Goal: Transaction & Acquisition: Book appointment/travel/reservation

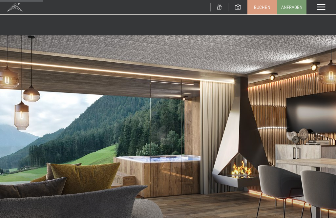
scroll to position [431, 0]
click at [322, 10] on div "Menü" at bounding box center [320, 7] width 29 height 14
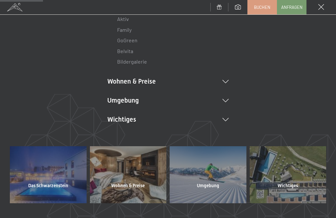
scroll to position [114, 0]
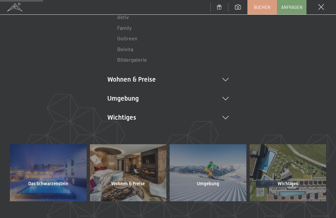
click at [232, 82] on div "DE IT EN Das Schwarzenstein Neuheiten im Schwarzenstein Ihre Gastgeber Premium …" at bounding box center [168, 34] width 316 height 219
click at [228, 80] on icon at bounding box center [225, 79] width 6 height 3
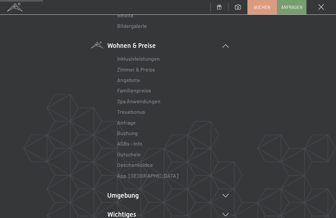
scroll to position [146, 0]
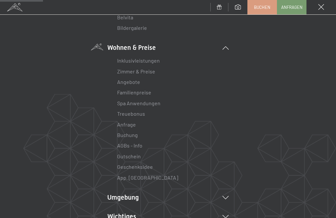
click at [119, 112] on link "Treuebonus" at bounding box center [131, 113] width 28 height 6
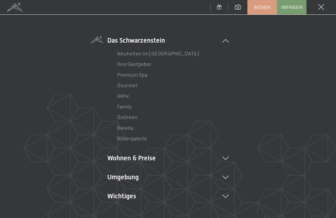
scroll to position [37, 0]
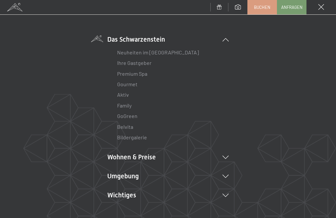
click at [116, 160] on li "Wohnen & Preise Inklusivleistungen Zimmer & Preise Liste Angebote Liste Familie…" at bounding box center [167, 156] width 121 height 9
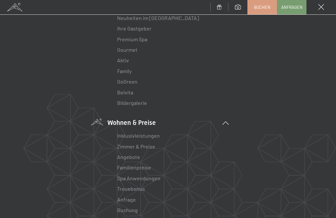
scroll to position [73, 0]
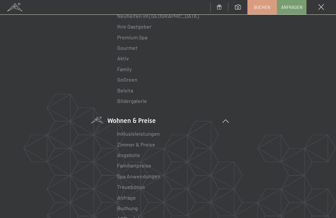
click at [124, 155] on link "Angebote" at bounding box center [128, 155] width 23 height 6
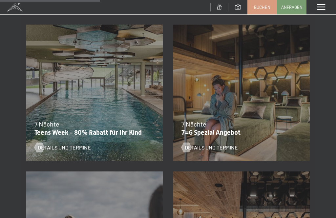
scroll to position [404, 0]
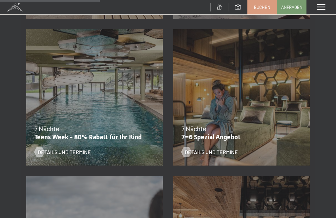
click at [234, 99] on div "04.10.–26.10.2025 01.11.–21.12.2025 10.01.–01.02.2026 07.03.–29.03.2026 16.05.–…" at bounding box center [241, 97] width 147 height 147
click at [201, 149] on span "Details und Termine" at bounding box center [211, 151] width 53 height 7
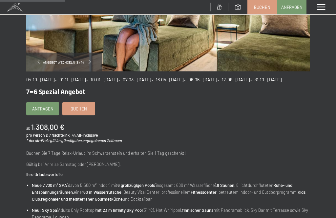
scroll to position [132, 0]
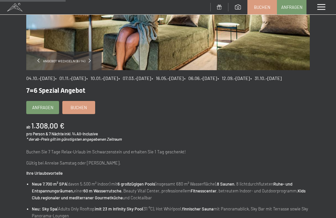
click at [76, 110] on span "Buchen" at bounding box center [78, 108] width 16 height 6
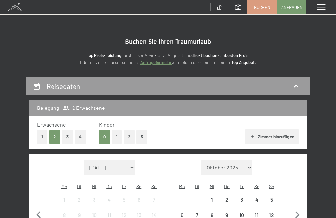
select select "[DATE]"
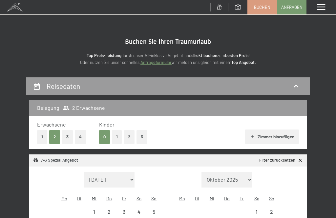
scroll to position [38, 0]
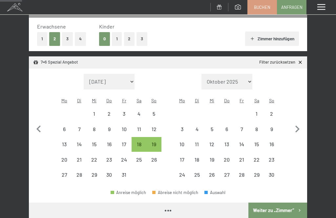
select select "[DATE]"
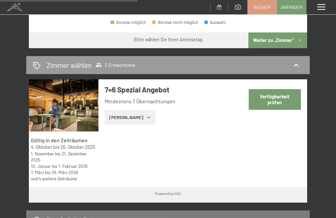
scroll to position [268, 0]
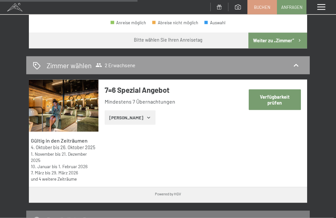
click at [279, 92] on button "Verfügbarkeit prüfen" at bounding box center [274, 99] width 52 height 21
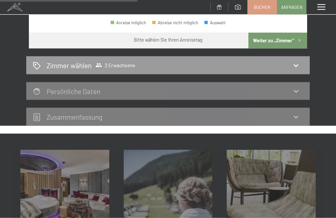
scroll to position [77, 0]
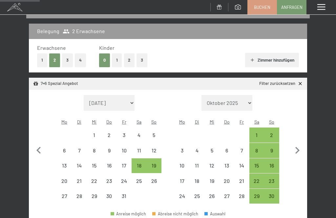
select select "[DATE]"
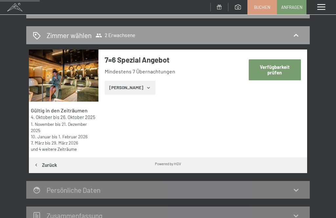
click at [117, 85] on button "[PERSON_NAME]" at bounding box center [130, 88] width 51 height 14
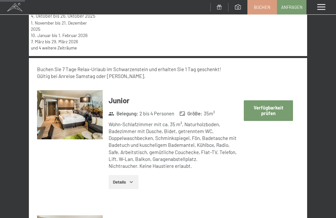
scroll to position [180, 0]
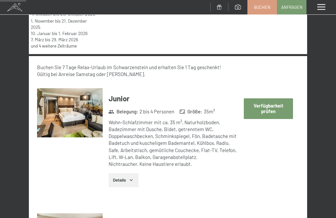
click at [278, 109] on button "Verfügbarkeit prüfen" at bounding box center [268, 108] width 49 height 21
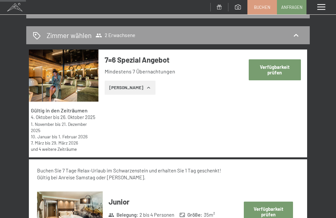
select select "[DATE]"
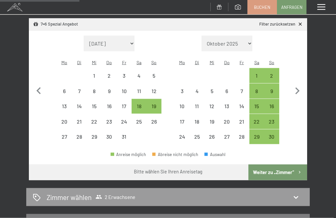
click at [299, 85] on icon "button" at bounding box center [297, 91] width 14 height 14
select select "[DATE]"
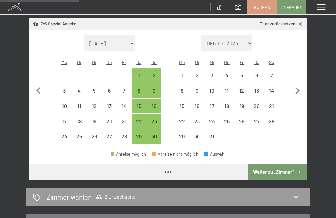
select select "[DATE]"
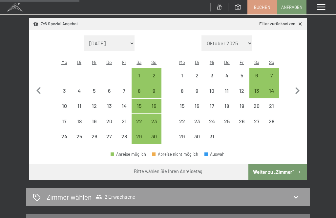
click at [300, 85] on icon "button" at bounding box center [297, 91] width 14 height 14
select select "[DATE]"
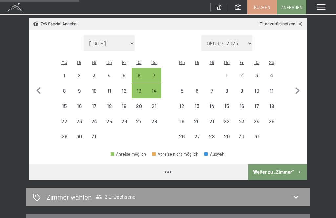
select select "[DATE]"
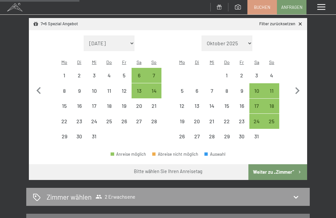
click at [301, 85] on icon "button" at bounding box center [297, 91] width 14 height 14
select select "[DATE]"
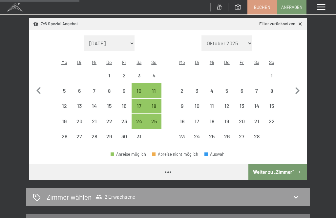
select select "[DATE]"
click at [299, 85] on icon "button" at bounding box center [297, 91] width 14 height 14
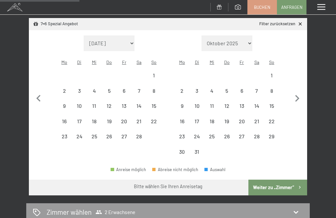
select select "[DATE]"
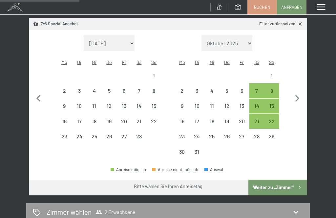
click at [303, 86] on button "button" at bounding box center [297, 97] width 14 height 124
select select "[DATE]"
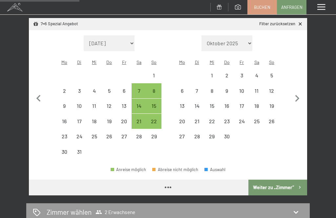
select select "[DATE]"
click at [297, 87] on button "button" at bounding box center [297, 97] width 14 height 124
select select "[DATE]"
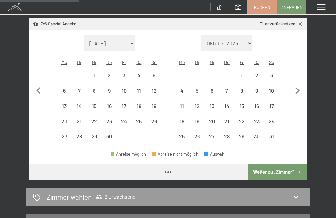
select select "[DATE]"
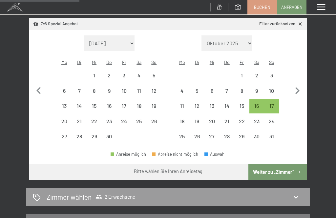
click at [259, 103] on div "16" at bounding box center [257, 110] width 14 height 14
select select "[DATE]"
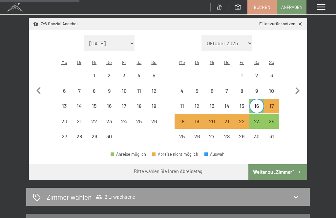
click at [289, 166] on button "Weiter zu „Zimmer“" at bounding box center [277, 172] width 59 height 16
select select "[DATE]"
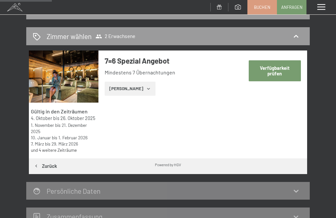
scroll to position [73, 0]
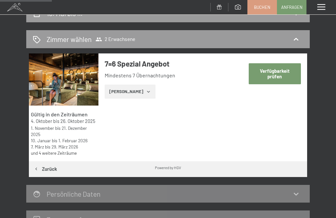
click at [286, 77] on button "Verfügbarkeit prüfen" at bounding box center [274, 73] width 52 height 21
select select "[DATE]"
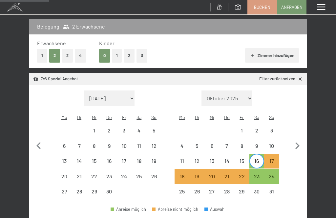
scroll to position [81, 0]
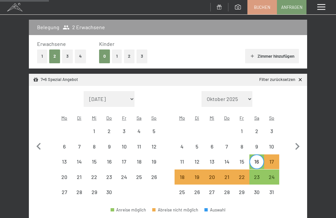
click at [259, 174] on div "23" at bounding box center [257, 181] width 14 height 14
select select "[DATE]"
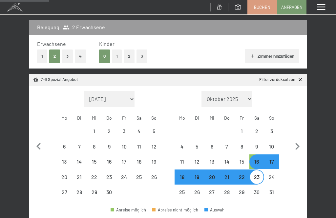
select select "[DATE]"
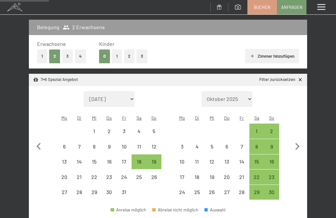
select select "[DATE]"
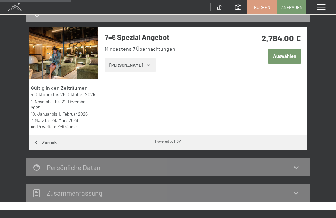
scroll to position [99, 0]
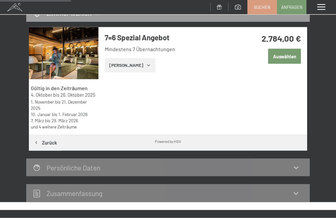
click at [138, 67] on button "[PERSON_NAME]" at bounding box center [130, 65] width 51 height 14
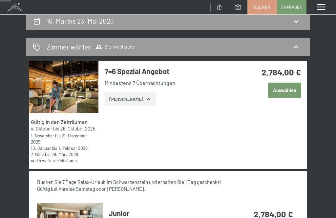
scroll to position [67, 0]
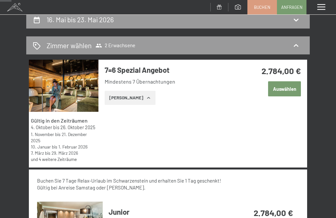
click at [293, 86] on button "Auswählen" at bounding box center [284, 88] width 33 height 15
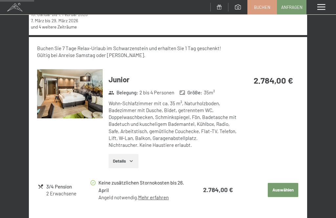
scroll to position [201, 0]
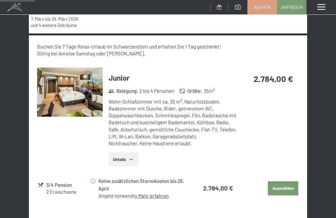
click at [126, 159] on button "Details" at bounding box center [123, 159] width 30 height 14
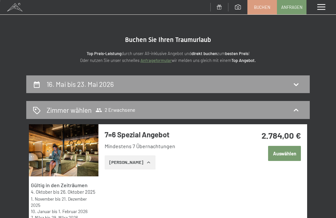
scroll to position [3, 0]
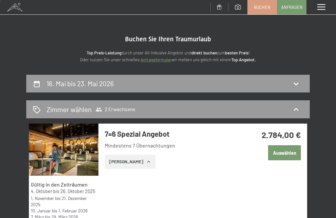
click at [296, 83] on icon at bounding box center [296, 84] width 8 height 8
select select "[DATE]"
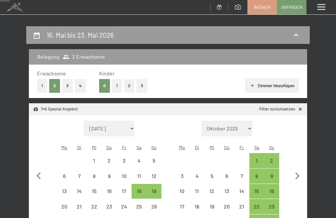
scroll to position [0, 0]
